Goal: Task Accomplishment & Management: Manage account settings

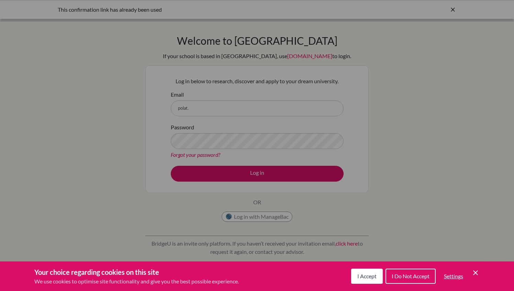
click at [362, 276] on span "I Accept" at bounding box center [366, 276] width 19 height 7
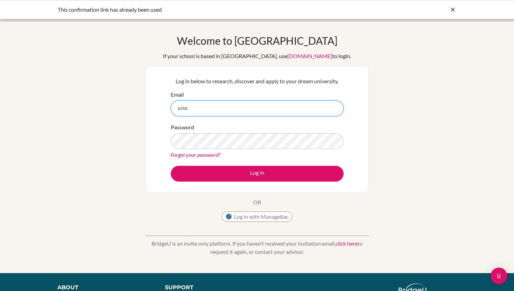
click at [199, 106] on input "polat." at bounding box center [257, 108] width 173 height 16
type input "[EMAIL_ADDRESS][DOMAIN_NAME]"
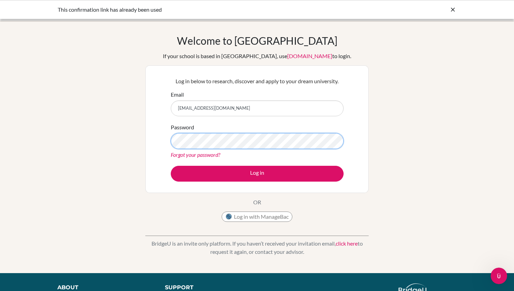
click at [171, 166] on button "Log in" at bounding box center [257, 174] width 173 height 16
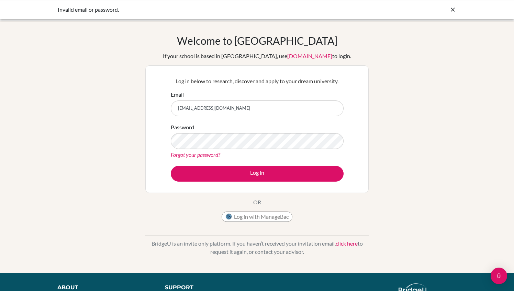
click at [453, 10] on icon at bounding box center [452, 9] width 7 height 7
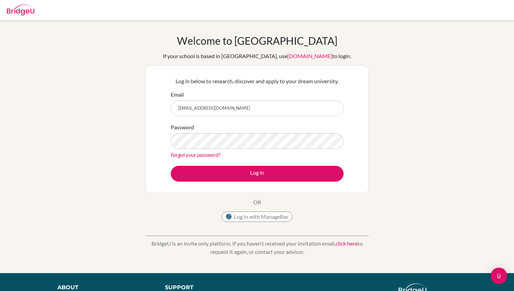
click at [203, 151] on link "Forgot your password?" at bounding box center [195, 154] width 49 height 7
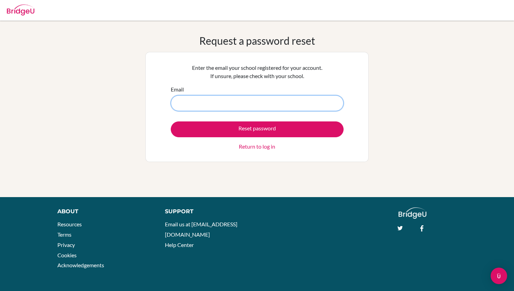
paste input "[EMAIL_ADDRESS][DOMAIN_NAME]"
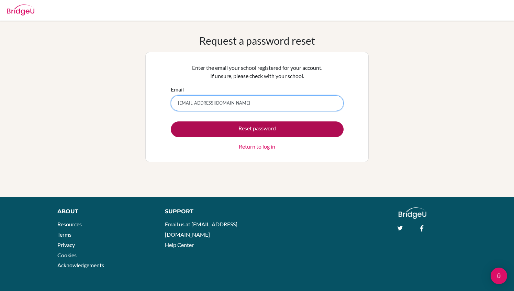
type input "[EMAIL_ADDRESS][DOMAIN_NAME]"
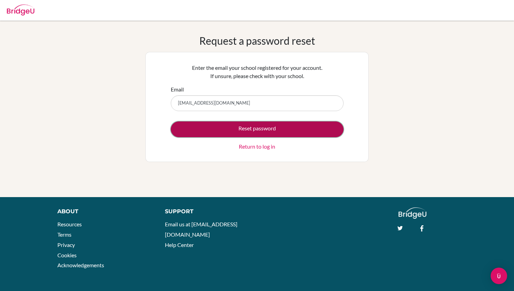
click at [260, 133] on button "Reset password" at bounding box center [257, 129] width 173 height 16
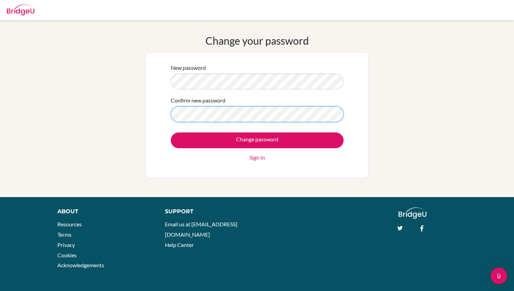
click at [171, 132] on input "Change password" at bounding box center [257, 140] width 173 height 16
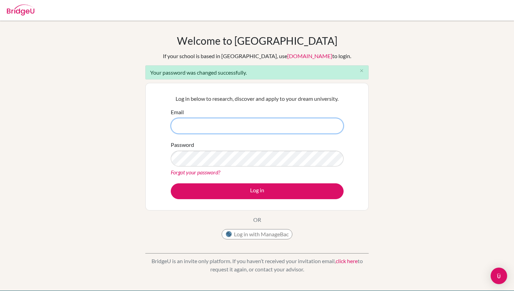
paste input "[EMAIL_ADDRESS][DOMAIN_NAME]"
type input "[EMAIL_ADDRESS][DOMAIN_NAME]"
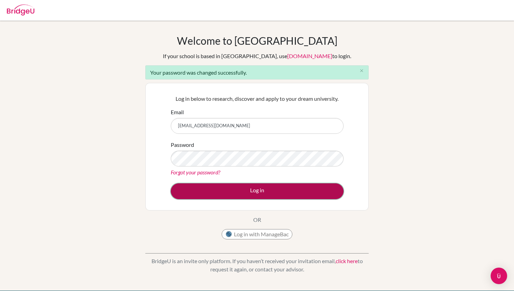
click at [278, 186] on button "Log in" at bounding box center [257, 191] width 173 height 16
